Goal: Task Accomplishment & Management: Use online tool/utility

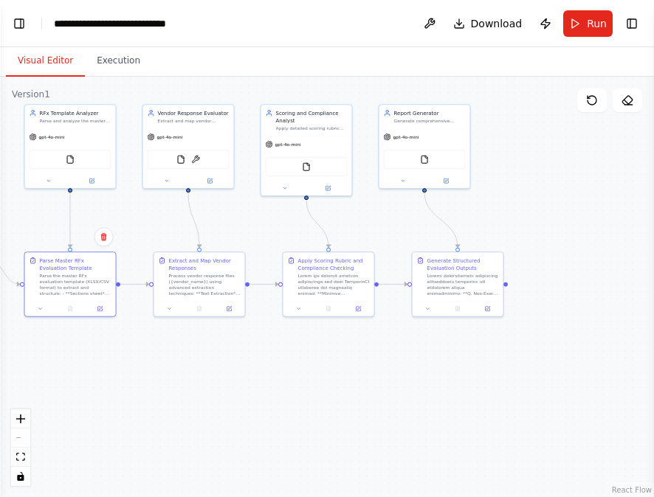
scroll to position [7554, 0]
click at [541, 215] on div ".deletable-edge-delete-btn { width: 20px; height: 20px; border: 0px solid #ffff…" at bounding box center [327, 287] width 654 height 421
click at [483, 25] on span "Download" at bounding box center [497, 23] width 52 height 15
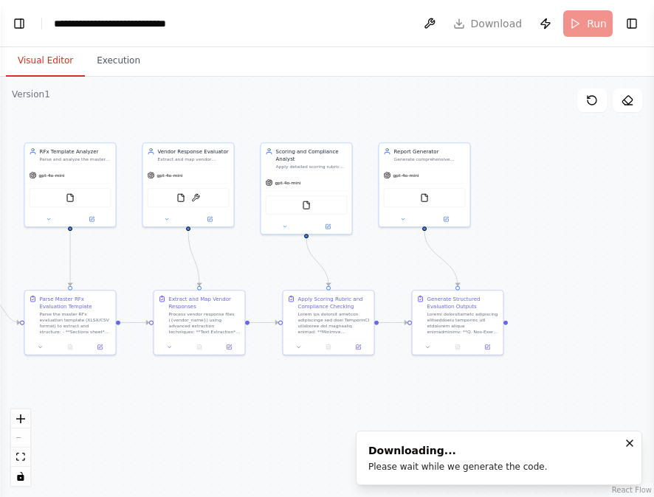
drag, startPoint x: 446, startPoint y: 407, endPoint x: 460, endPoint y: 440, distance: 35.1
click at [460, 440] on div "RFx Document Evaluation Problem Statement Evaluate the RFx(RFP,RFI or RFQ) resp…" at bounding box center [327, 248] width 654 height 497
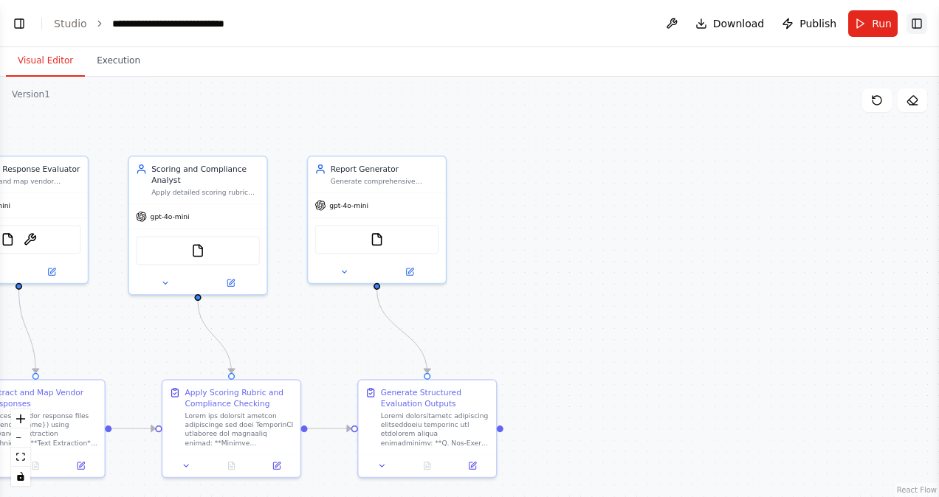
scroll to position [6786, 0]
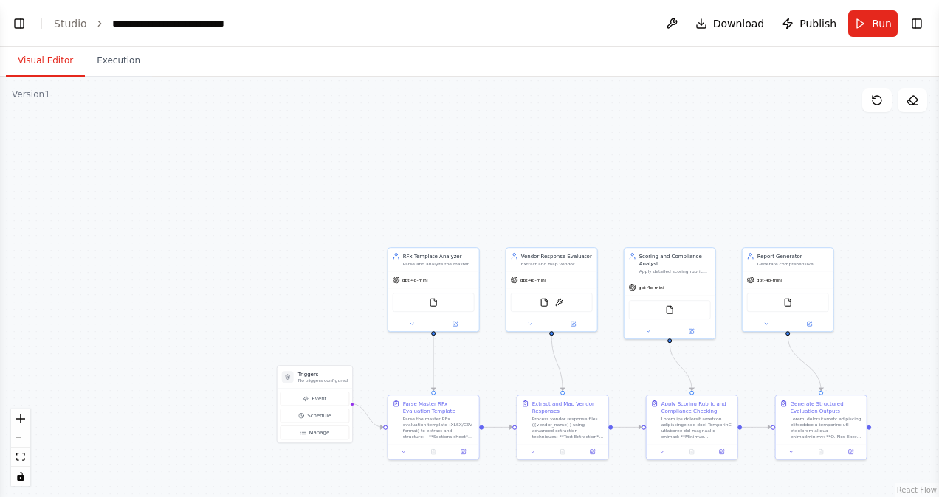
drag, startPoint x: 623, startPoint y: 236, endPoint x: 939, endPoint y: 170, distance: 322.7
click at [653, 170] on html "RFx Document Evaluation Problem Statement Evaluate the RFx(RFP,RFI or RFQ) resp…" at bounding box center [469, 248] width 939 height 497
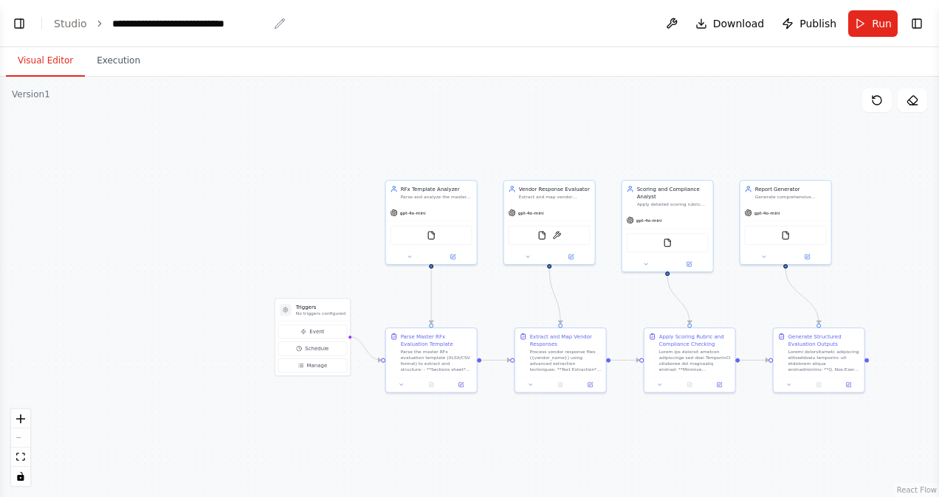
click at [164, 19] on div "**********" at bounding box center [190, 23] width 156 height 15
click at [71, 24] on link "Studio" at bounding box center [70, 24] width 33 height 12
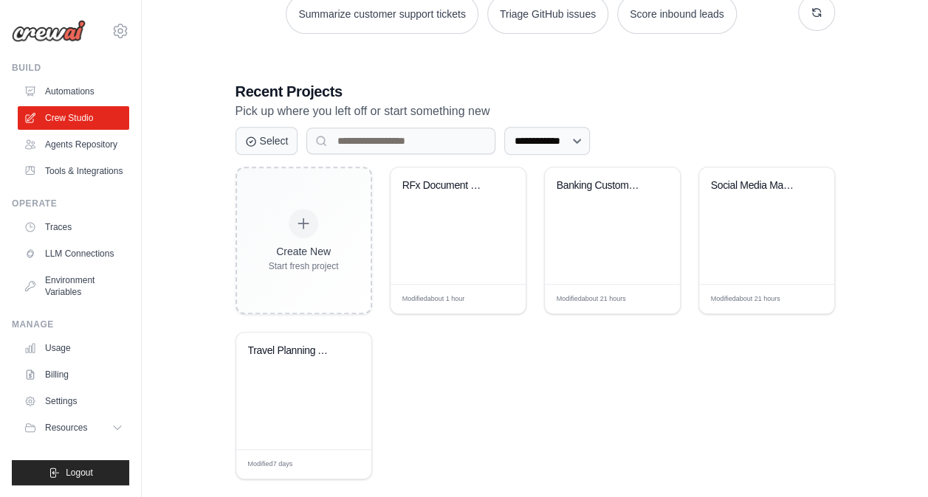
scroll to position [261, 0]
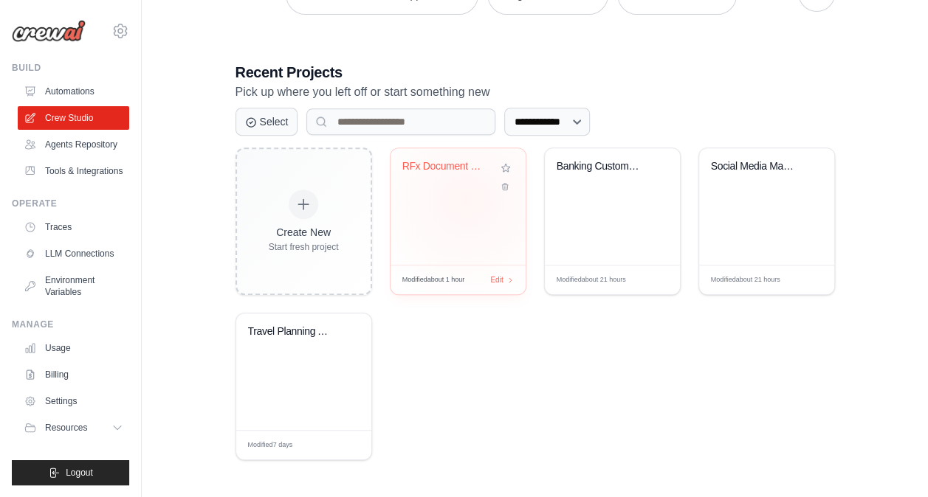
click at [466, 199] on div "RFx Document Evaluation System" at bounding box center [457, 206] width 135 height 117
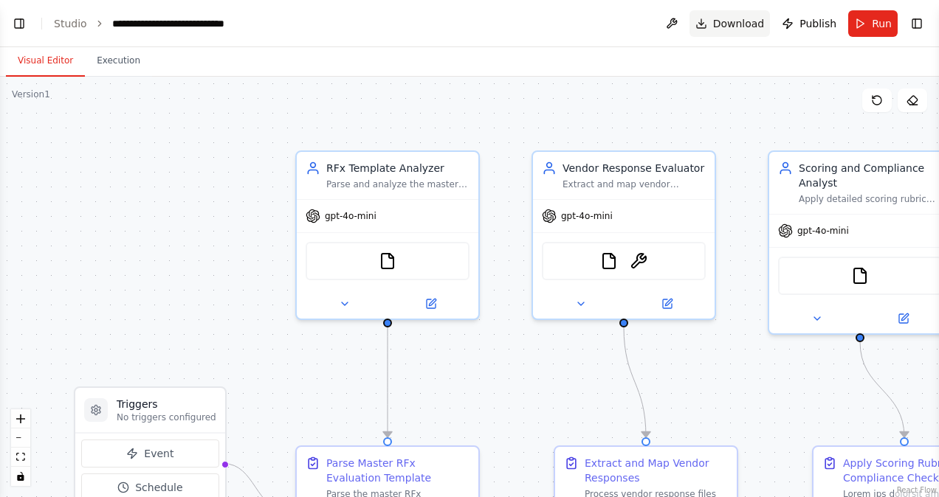
scroll to position [7228, 0]
click at [111, 63] on button "Execution" at bounding box center [118, 61] width 67 height 31
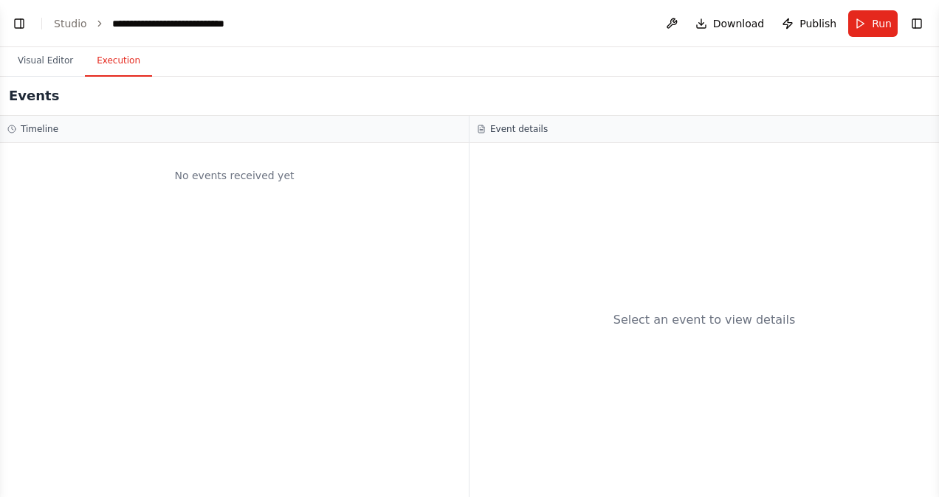
click at [85, 63] on button "Execution" at bounding box center [118, 61] width 67 height 31
click at [58, 65] on button "Visual Editor" at bounding box center [45, 61] width 79 height 31
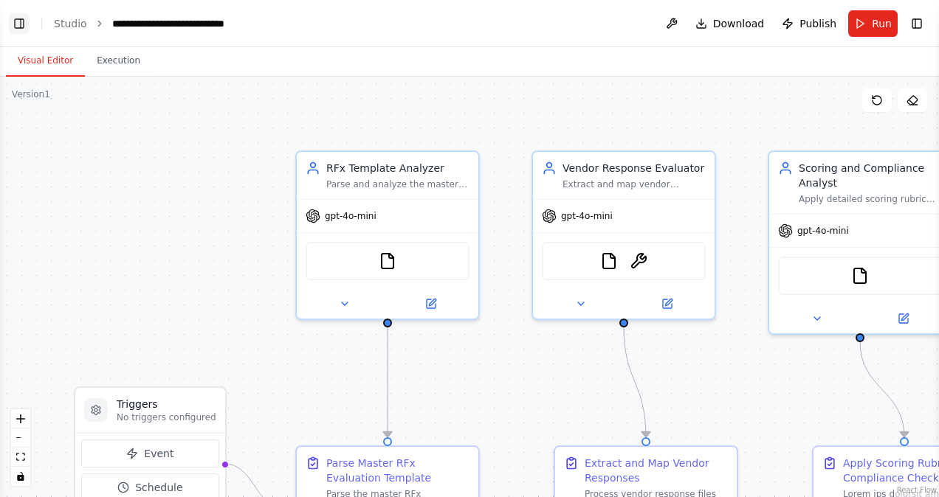
click at [20, 28] on button "Toggle Left Sidebar" at bounding box center [19, 23] width 21 height 21
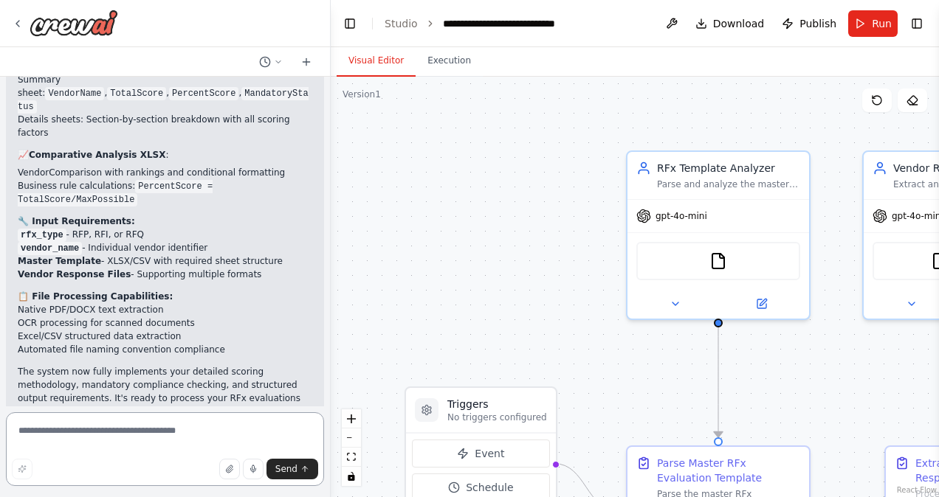
click at [81, 435] on textarea at bounding box center [165, 449] width 318 height 74
paste textarea "**********"
type textarea "**********"
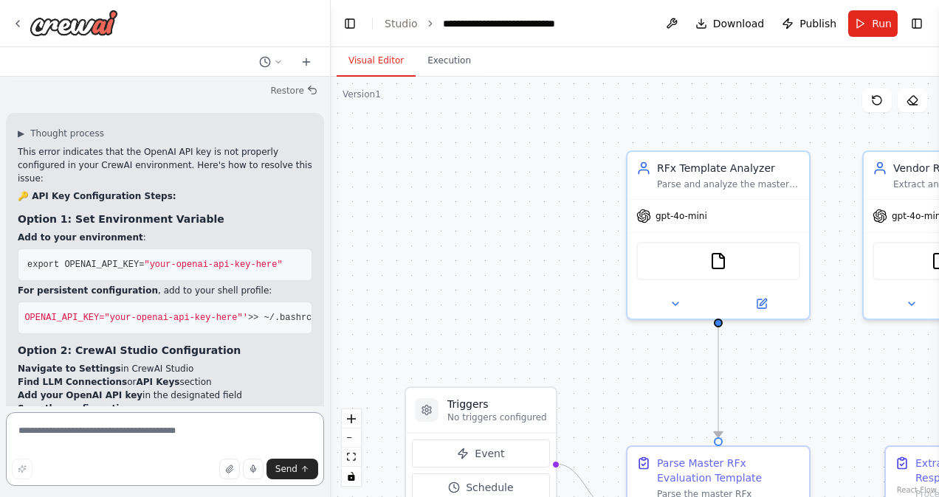
scroll to position [0, 0]
click at [114, 249] on pre "export OPENAI_API_KEY= "your-openai-api-key-here"" at bounding box center [165, 265] width 294 height 32
click at [310, 62] on icon at bounding box center [306, 62] width 12 height 12
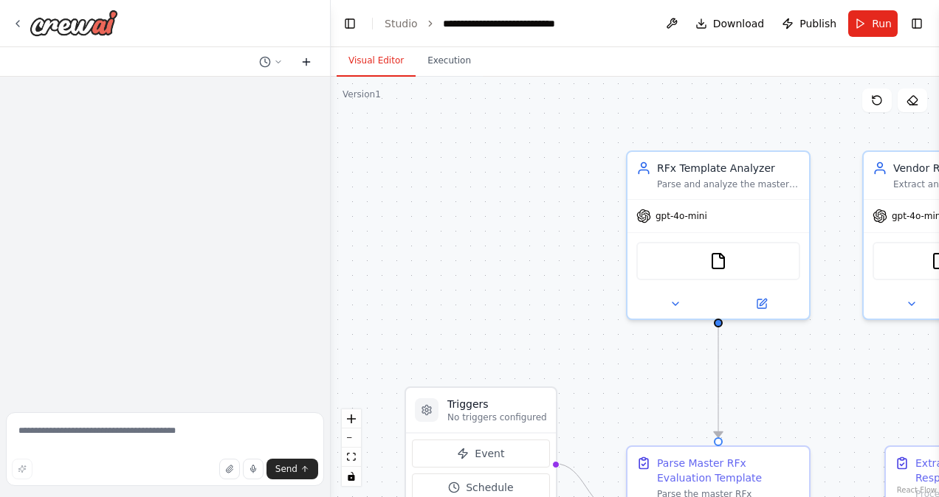
click at [310, 62] on icon at bounding box center [306, 62] width 12 height 12
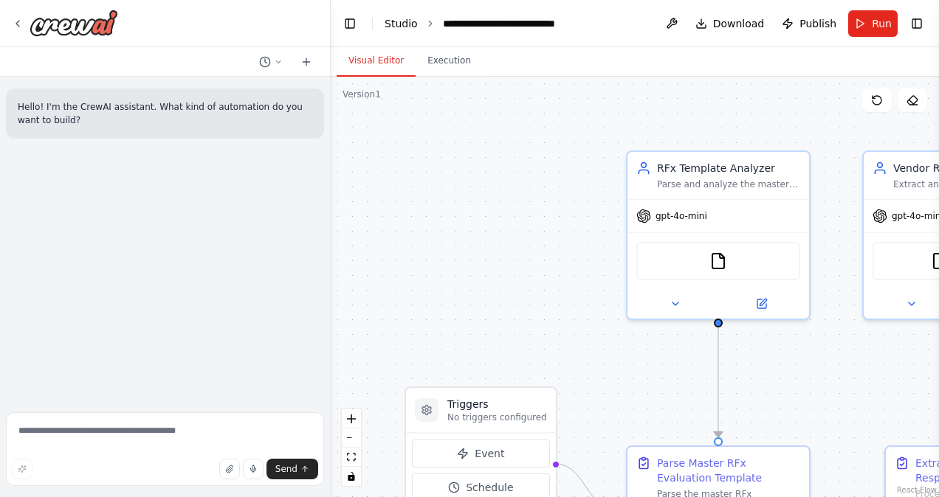
click at [394, 21] on link "Studio" at bounding box center [400, 24] width 33 height 12
click at [392, 21] on link "Studio" at bounding box center [400, 24] width 33 height 12
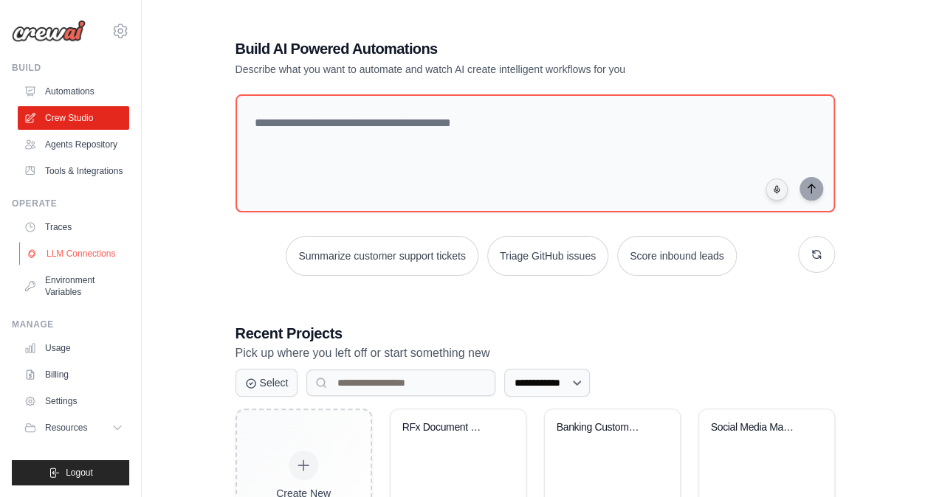
click at [64, 254] on link "LLM Connections" at bounding box center [74, 254] width 111 height 24
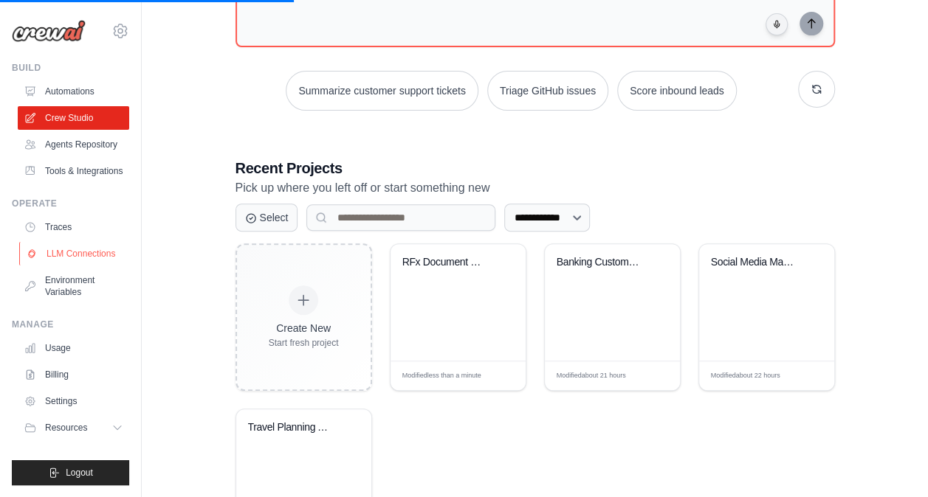
scroll to position [261, 0]
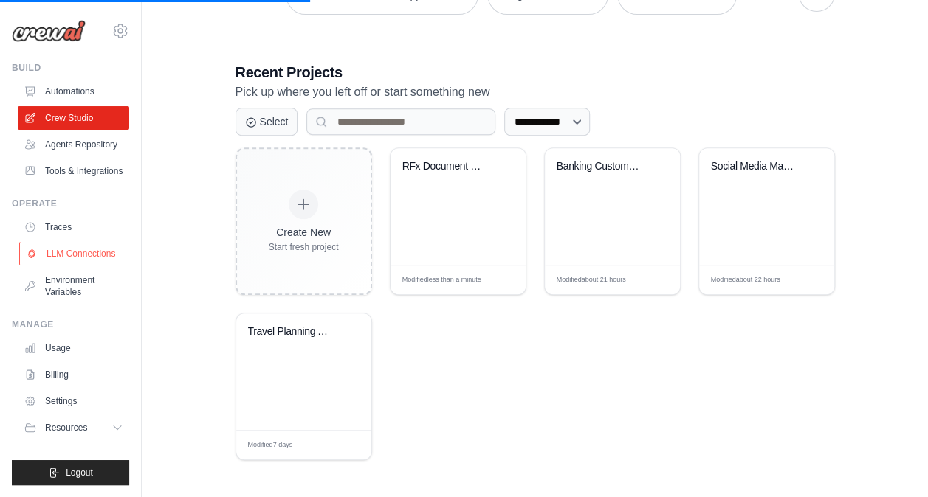
click at [89, 254] on link "LLM Connections" at bounding box center [74, 254] width 111 height 24
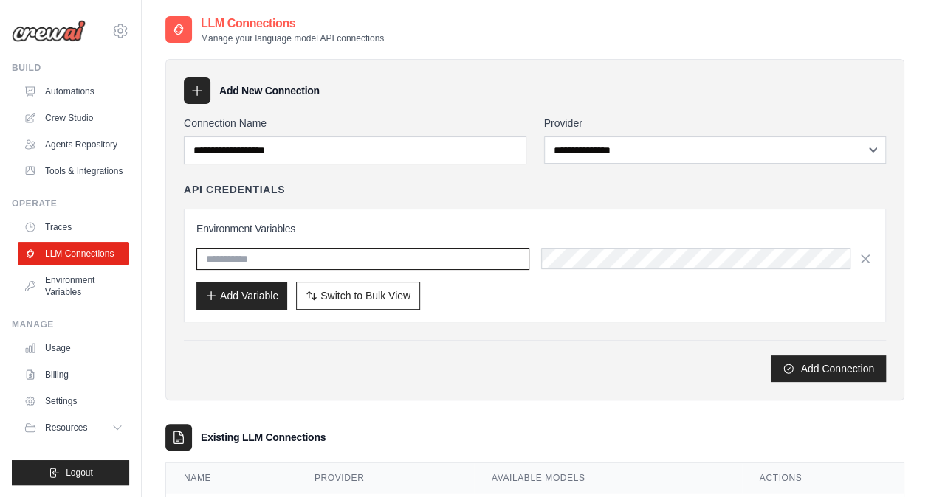
click at [394, 249] on input "text" at bounding box center [362, 259] width 333 height 22
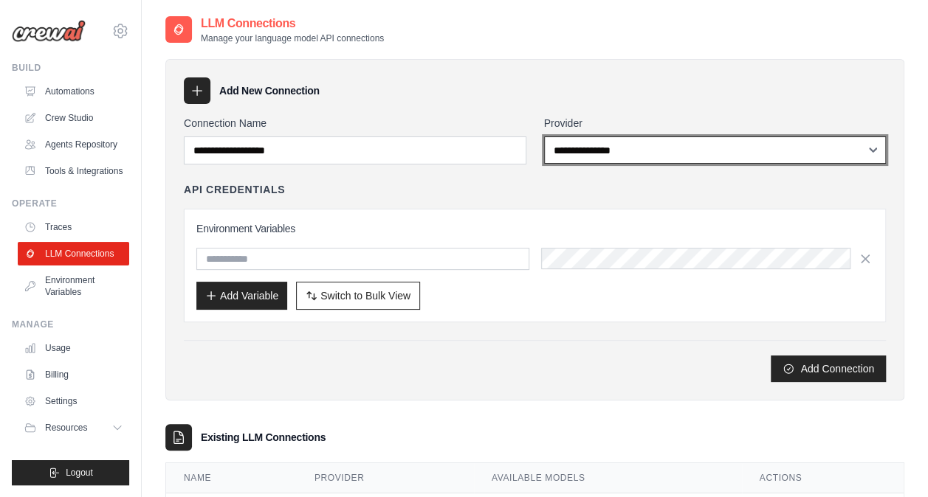
click at [676, 153] on select "**********" at bounding box center [715, 150] width 342 height 27
select select "******"
click at [544, 137] on select "**********" at bounding box center [715, 150] width 342 height 27
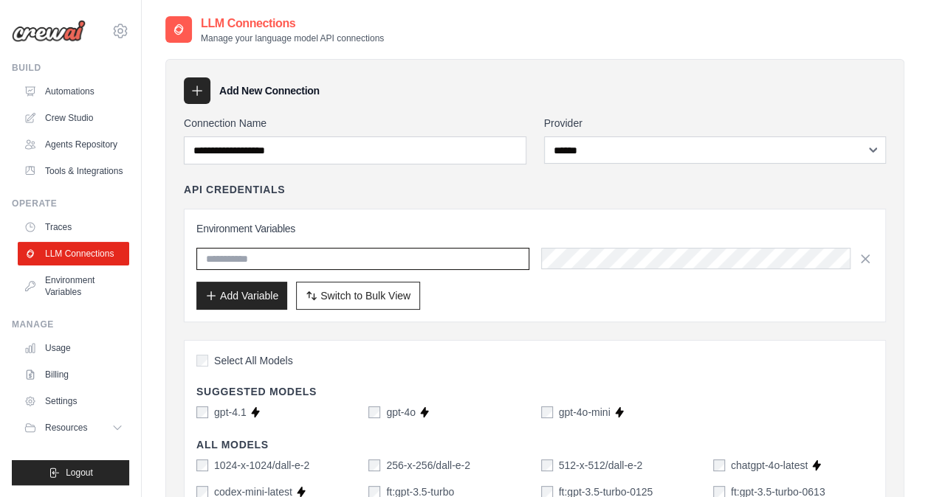
click at [265, 260] on input "text" at bounding box center [362, 259] width 333 height 22
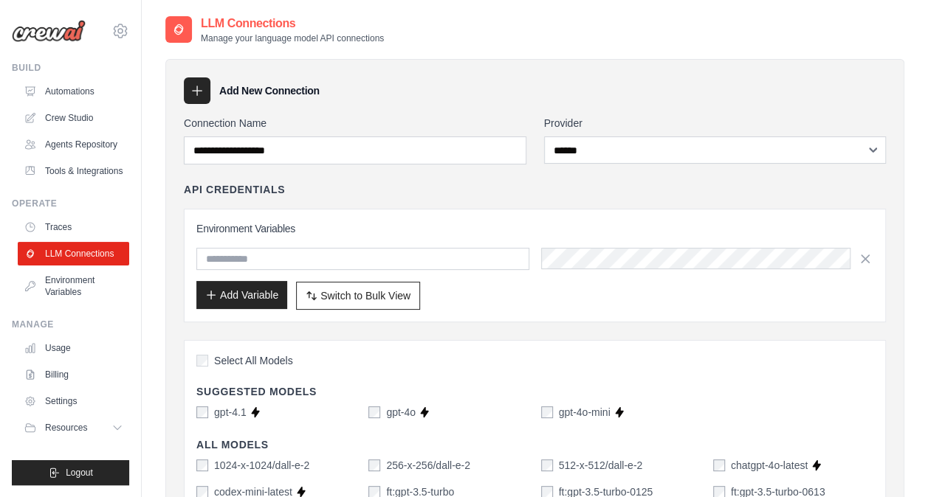
click at [245, 288] on button "Add Variable" at bounding box center [241, 295] width 91 height 28
click at [341, 293] on span "Switch to Bulk View" at bounding box center [365, 295] width 90 height 15
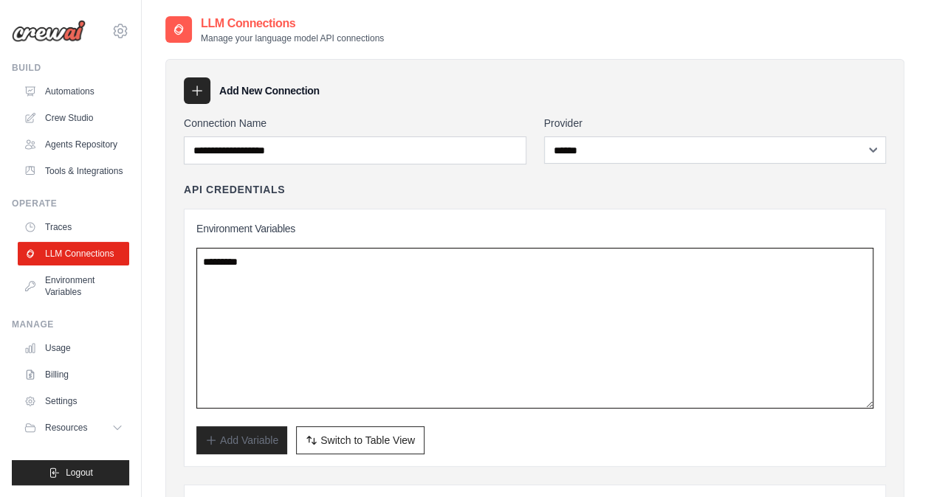
click at [342, 289] on textarea at bounding box center [534, 328] width 677 height 161
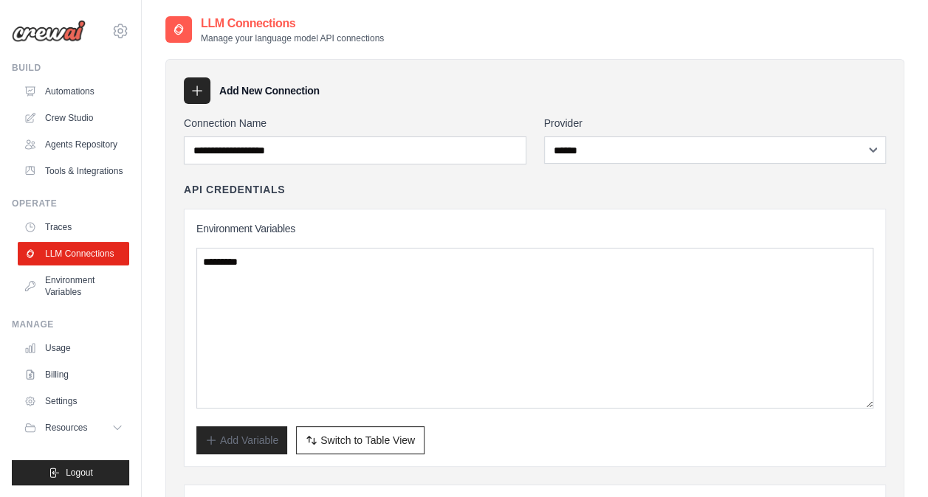
click at [469, 193] on div "API Credentials" at bounding box center [535, 189] width 702 height 15
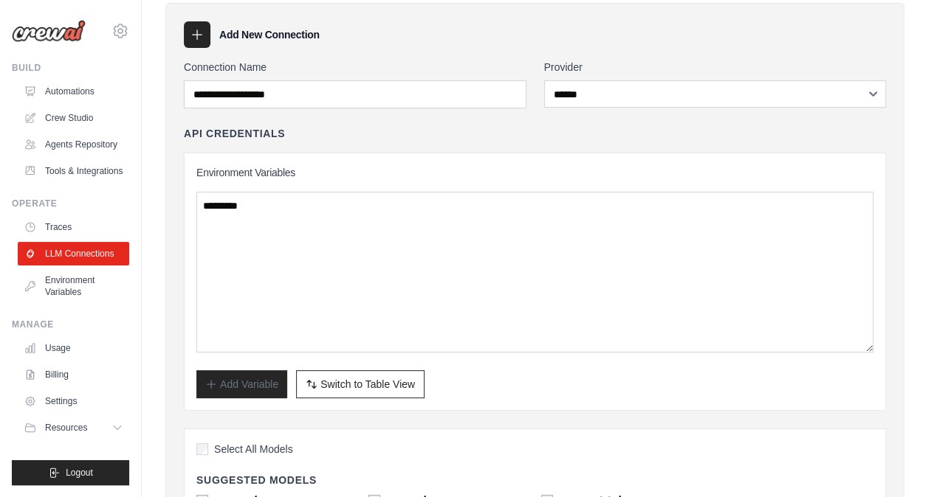
scroll to position [148, 0]
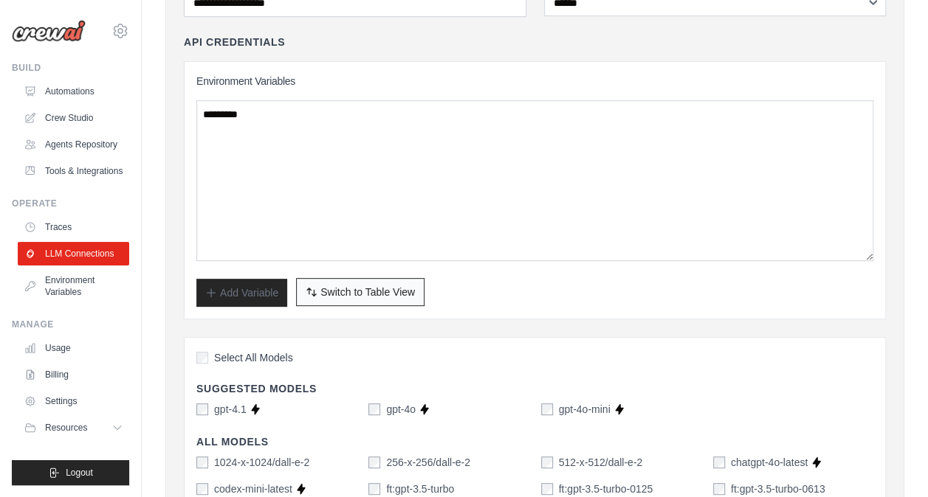
click at [362, 291] on span "Switch to Table View" at bounding box center [367, 292] width 94 height 15
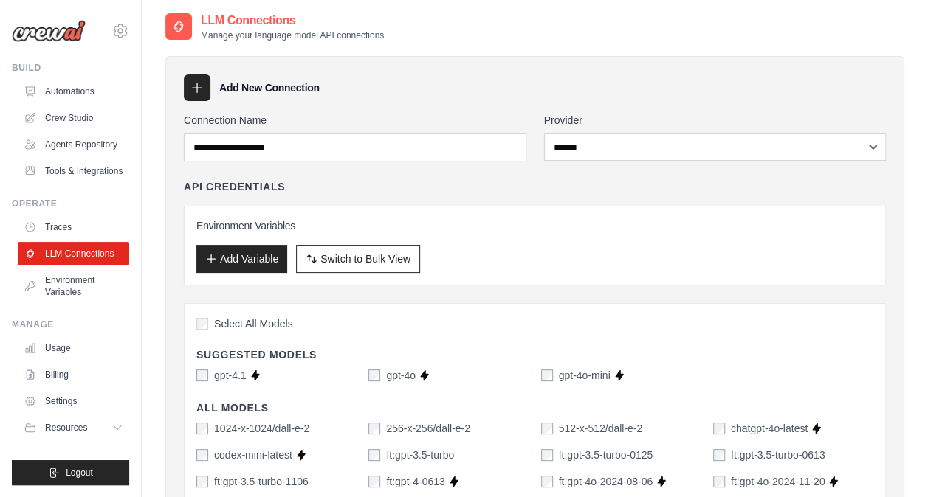
scroll to position [0, 0]
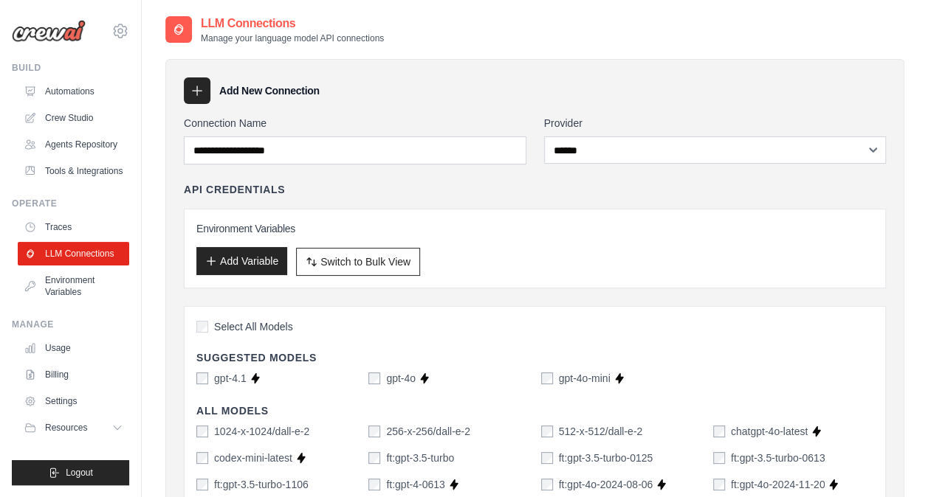
click at [243, 258] on button "Add Variable" at bounding box center [241, 261] width 91 height 28
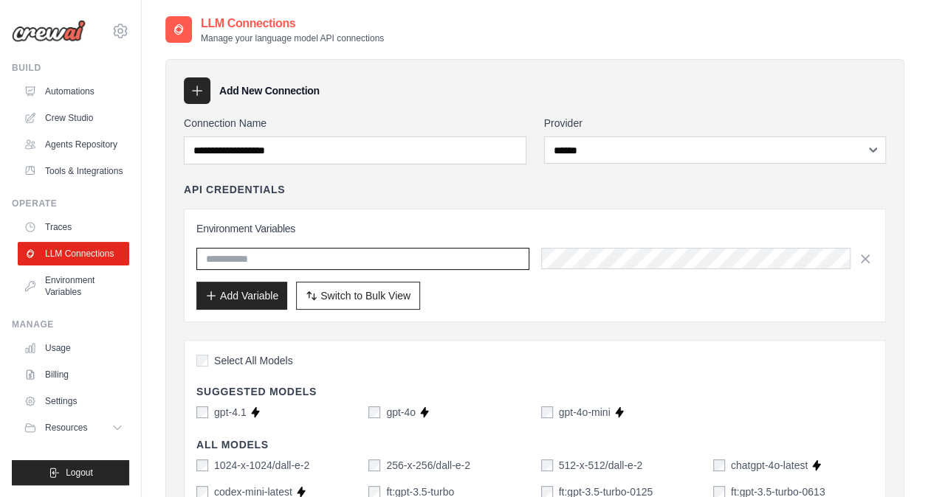
click at [249, 256] on input "text" at bounding box center [362, 259] width 333 height 22
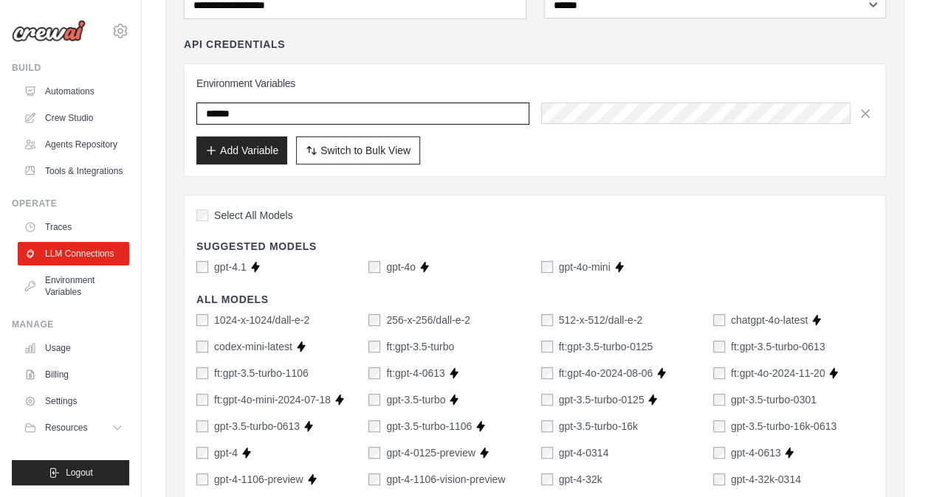
scroll to position [148, 0]
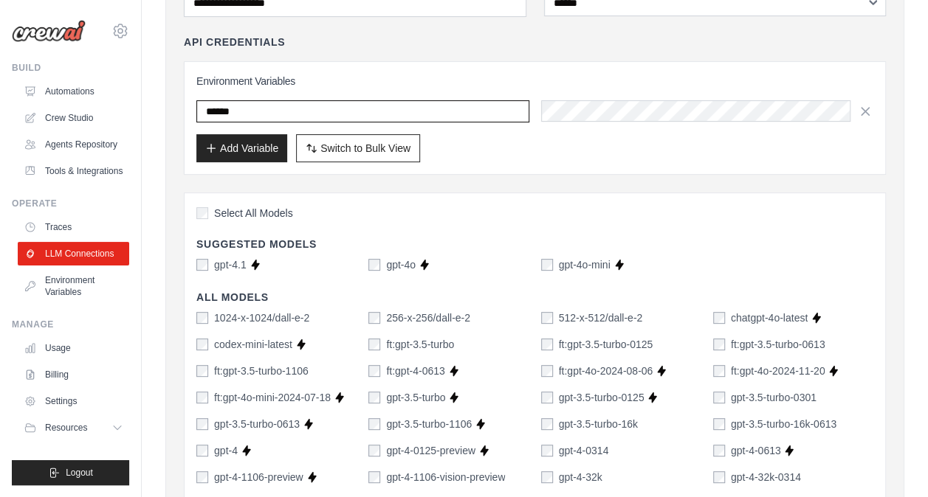
type input "******"
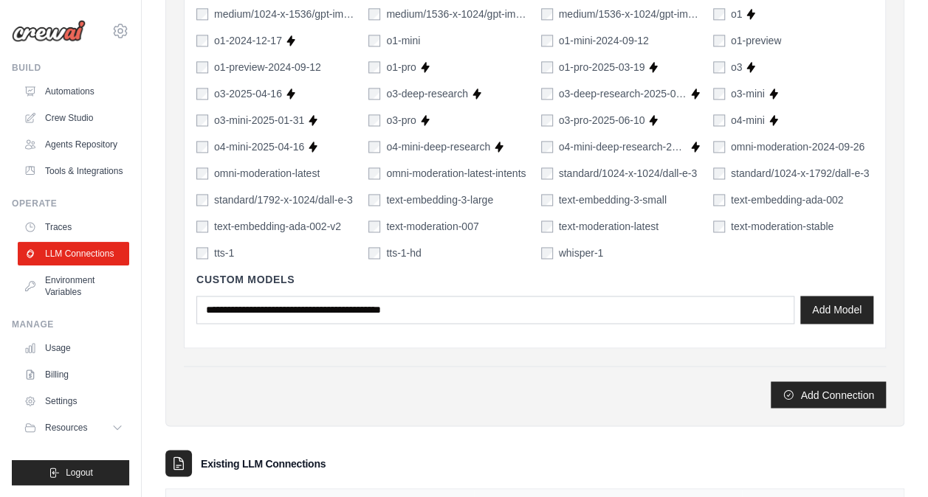
scroll to position [1158, 0]
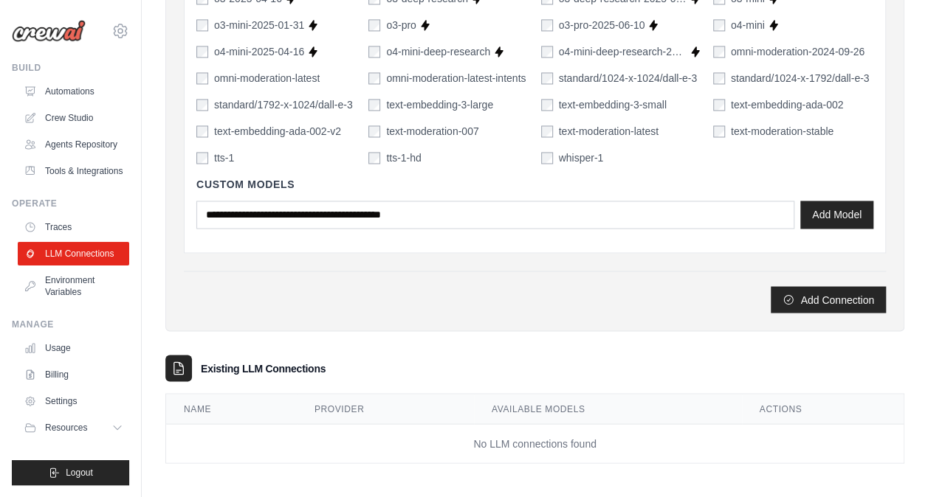
click at [790, 294] on icon "submit" at bounding box center [788, 300] width 12 height 12
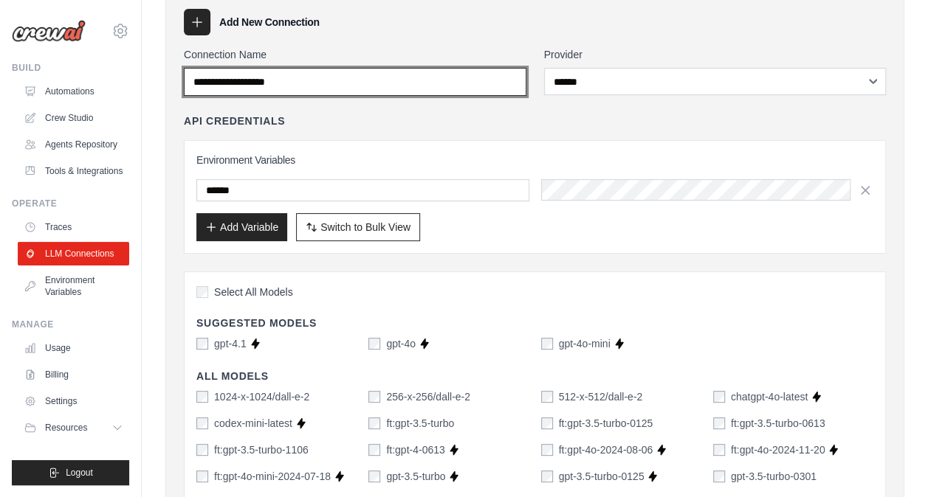
scroll to position [0, 0]
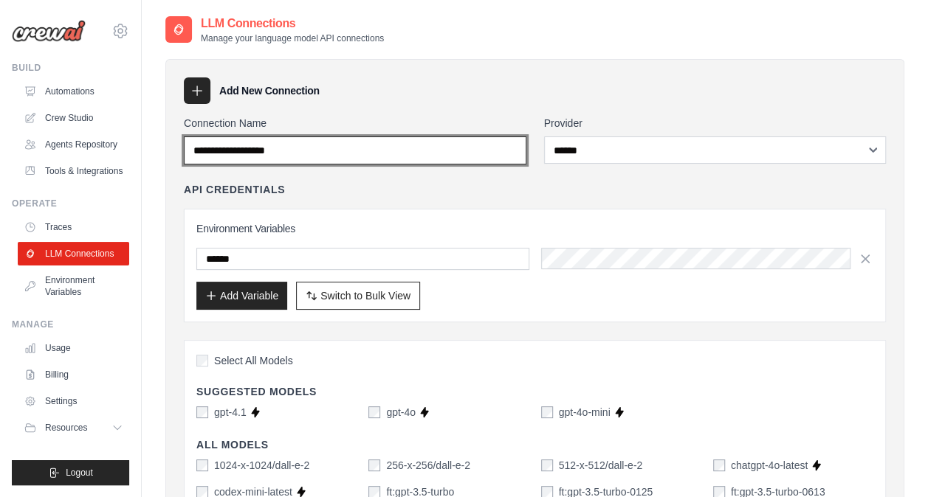
click at [325, 152] on input "Connection Name" at bounding box center [355, 151] width 342 height 28
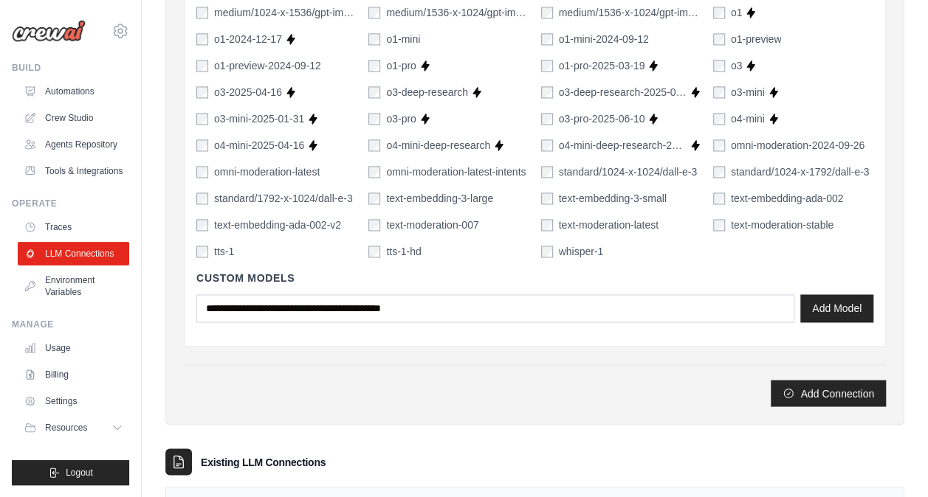
scroll to position [1158, 0]
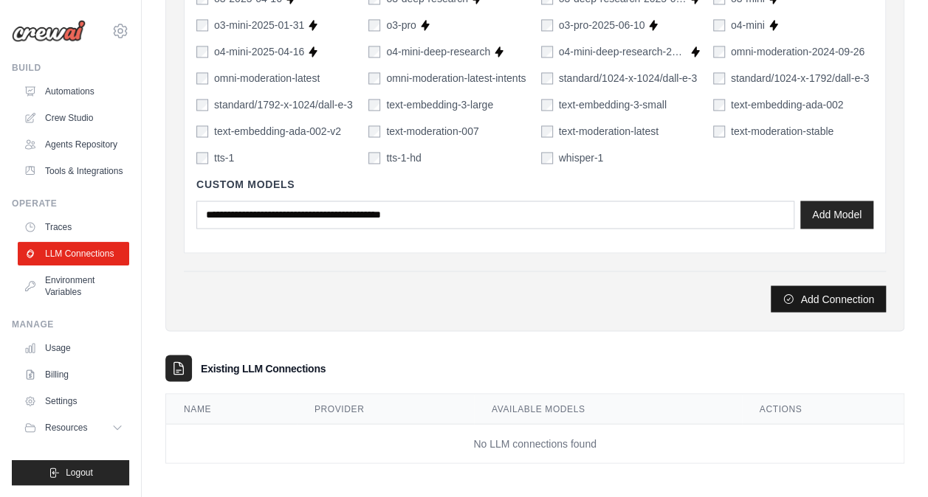
type input "*******"
click at [819, 305] on button "Add Connection" at bounding box center [827, 299] width 115 height 27
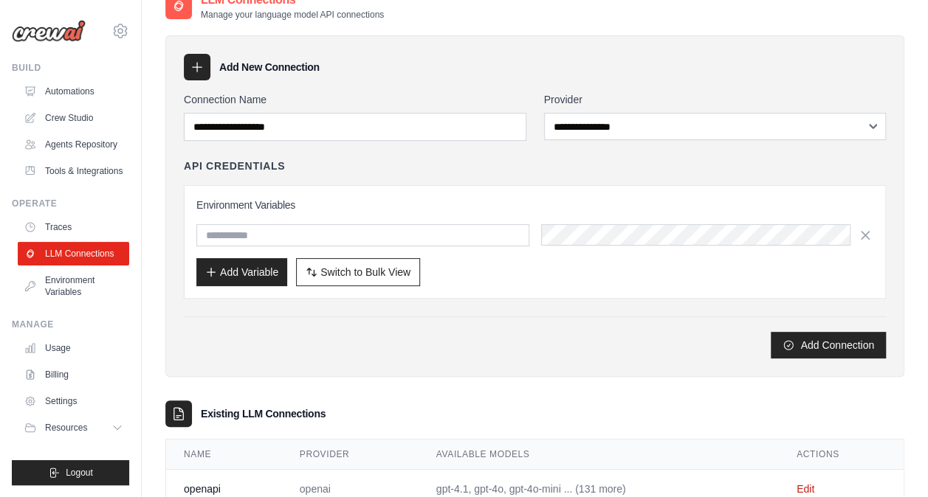
scroll to position [120, 0]
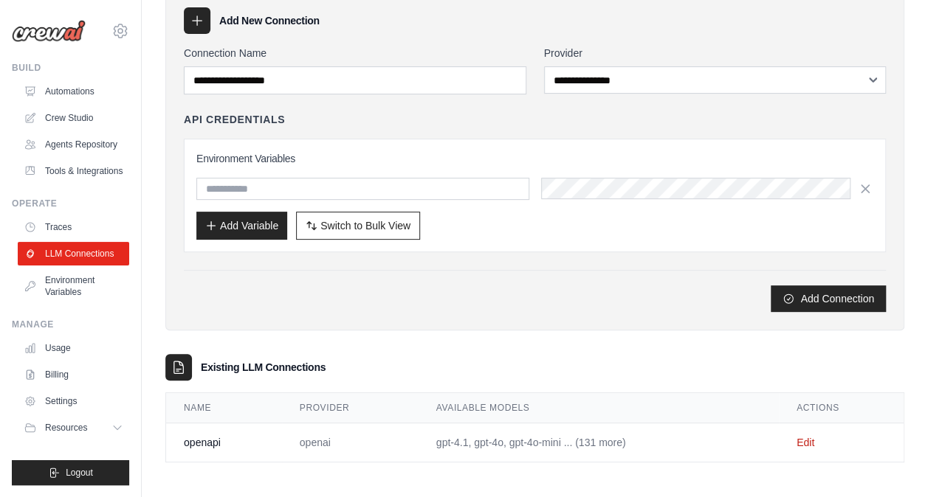
click at [595, 437] on td "gpt-4.1, gpt-4o, gpt-4o-mini ... (131 more)" at bounding box center [598, 443] width 360 height 39
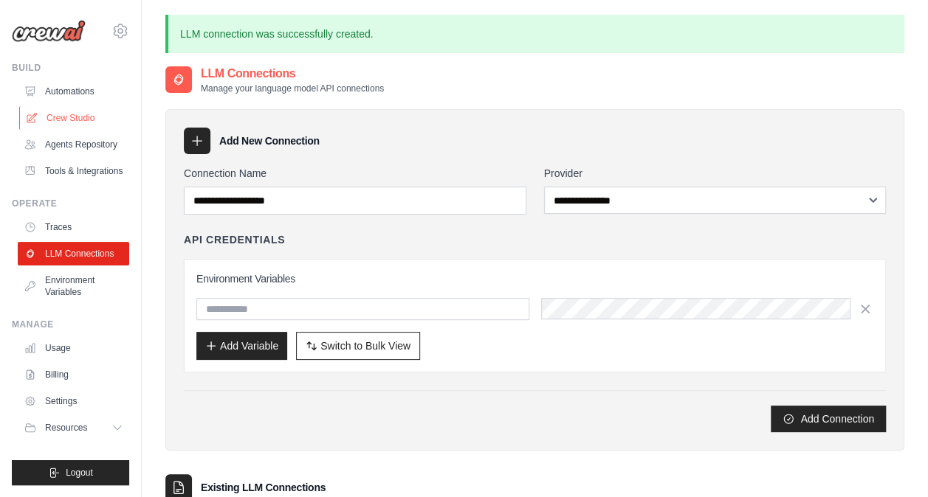
click at [66, 122] on link "Crew Studio" at bounding box center [74, 118] width 111 height 24
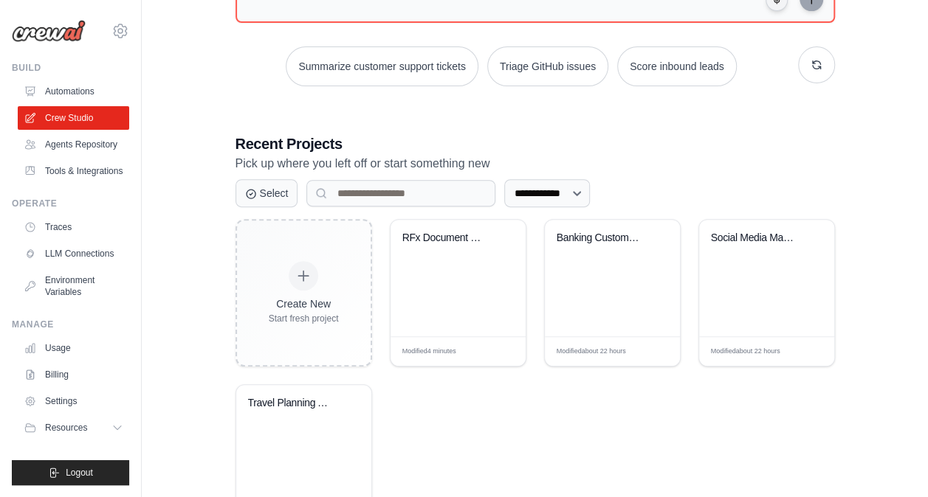
scroll to position [261, 0]
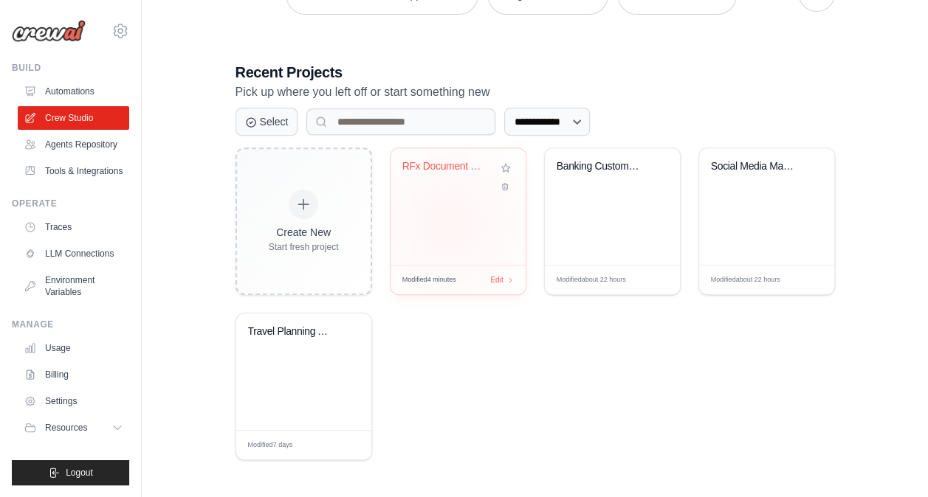
click at [449, 221] on div "RFx Document Evaluation System" at bounding box center [457, 206] width 135 height 117
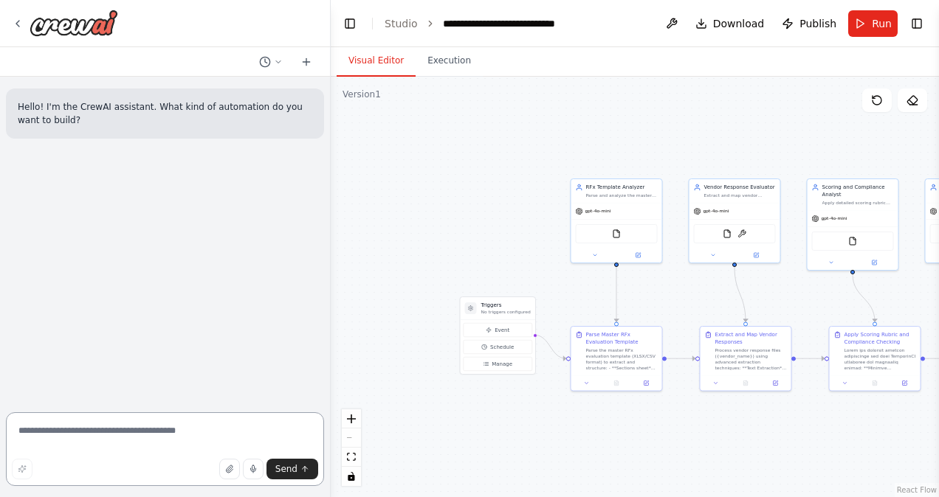
click at [97, 438] on textarea at bounding box center [165, 449] width 318 height 74
paste textarea "**********"
type textarea "**********"
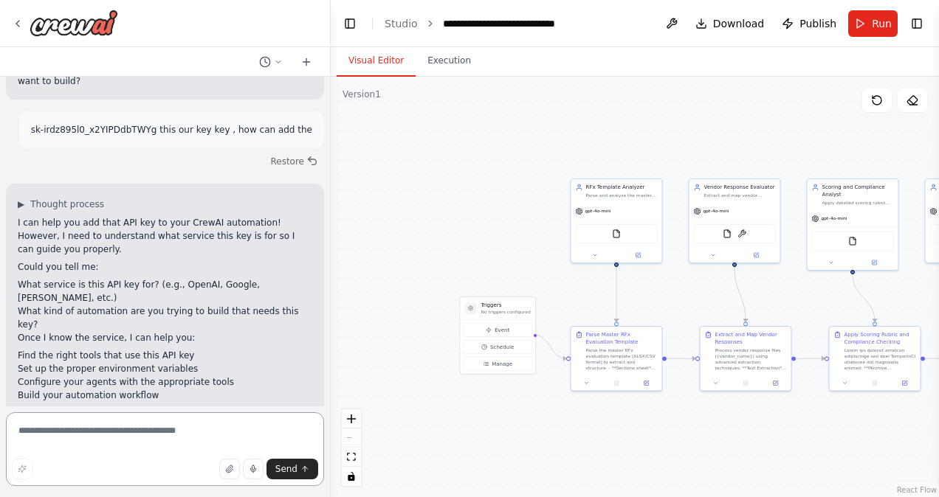
scroll to position [52, 0]
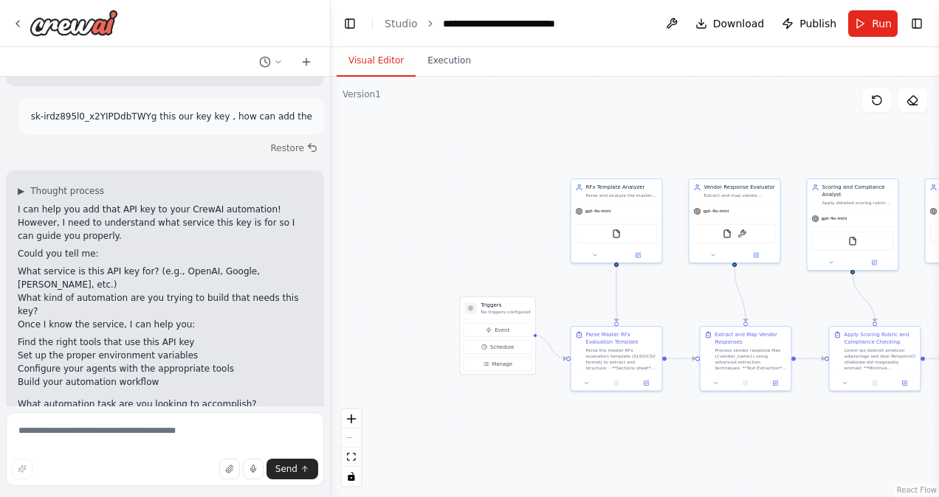
click at [163, 270] on li "What service is this API key for? (e.g., OpenAI, Google, [PERSON_NAME], etc.)" at bounding box center [165, 278] width 294 height 27
click at [71, 434] on textarea at bounding box center [165, 449] width 318 height 74
type textarea "**********"
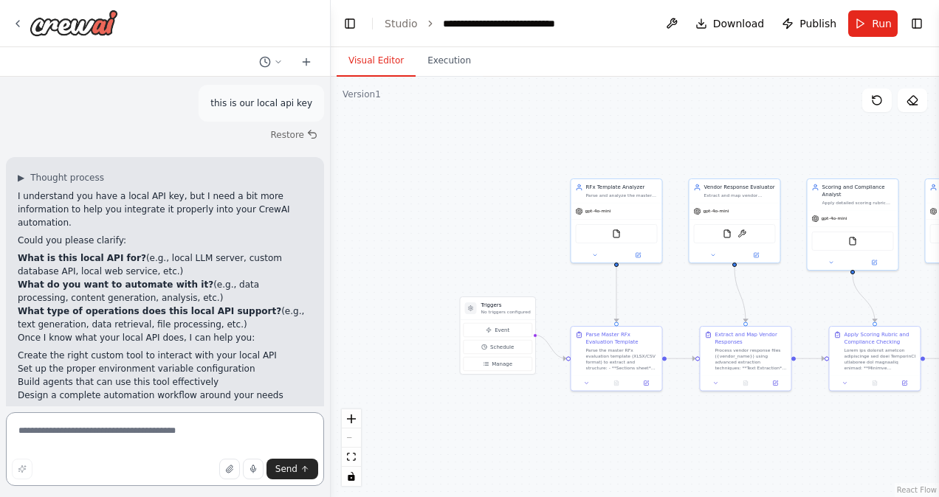
scroll to position [415, 0]
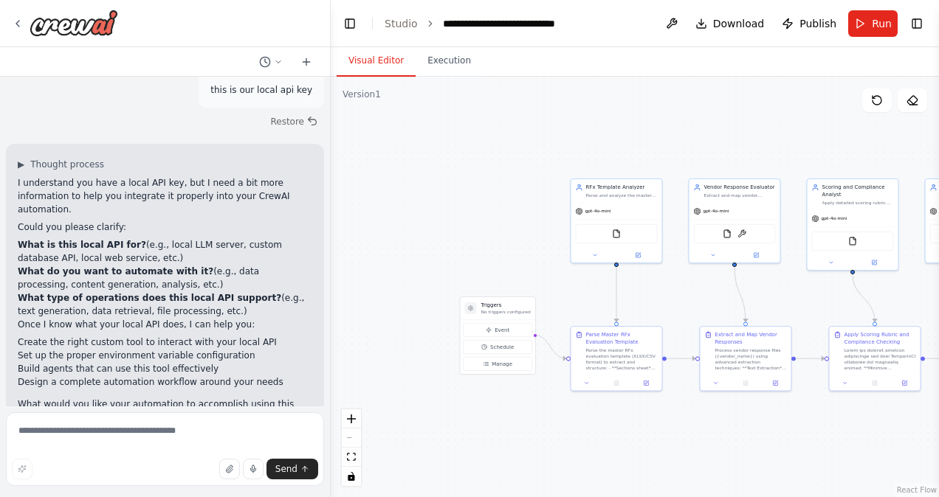
drag, startPoint x: 207, startPoint y: 238, endPoint x: 153, endPoint y: 207, distance: 61.9
click at [153, 238] on li "What is this local API for? (e.g., local LLM server, custom database API, local…" at bounding box center [165, 251] width 294 height 27
click at [157, 238] on li "What is this local API for? (e.g., local LLM server, custom database API, local…" at bounding box center [165, 251] width 294 height 27
click at [160, 238] on li "What is this local API for? (e.g., local LLM server, custom database API, local…" at bounding box center [165, 251] width 294 height 27
drag, startPoint x: 210, startPoint y: 204, endPoint x: 146, endPoint y: 198, distance: 64.4
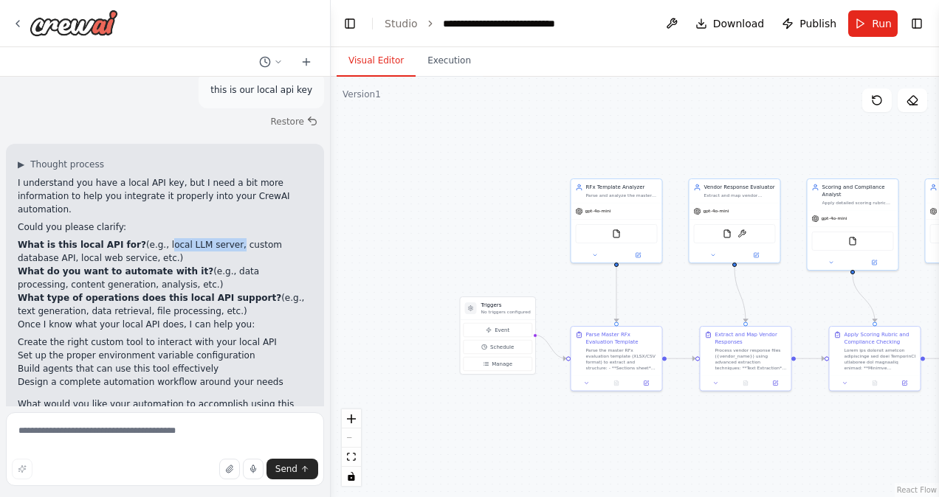
click at [146, 238] on li "What is this local API for? (e.g., local LLM server, custom database API, local…" at bounding box center [165, 251] width 294 height 27
copy li "local LLM server"
click at [170, 438] on textarea at bounding box center [165, 449] width 318 height 74
paste textarea "**********"
type textarea "**********"
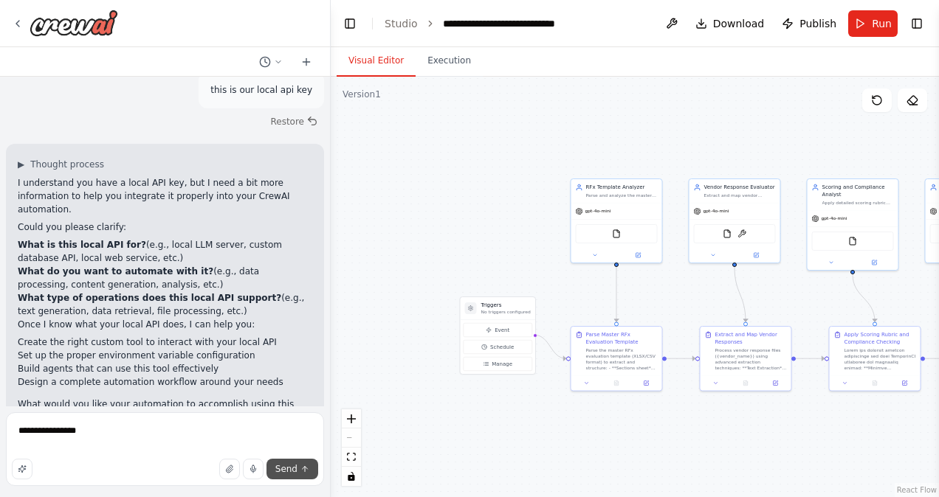
click at [289, 473] on span "Send" at bounding box center [286, 469] width 22 height 12
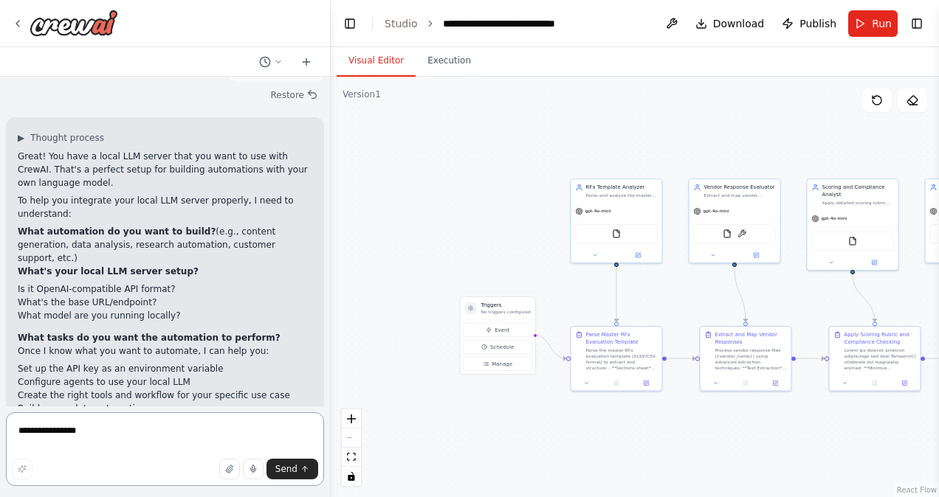
scroll to position [832, 0]
